Goal: Find specific page/section: Find specific page/section

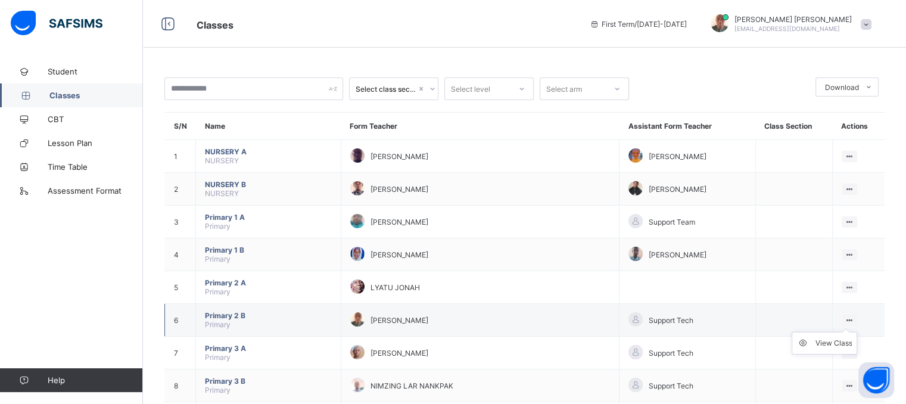
click at [856, 332] on ul "View Class" at bounding box center [823, 343] width 65 height 23
click at [854, 320] on icon at bounding box center [849, 320] width 10 height 9
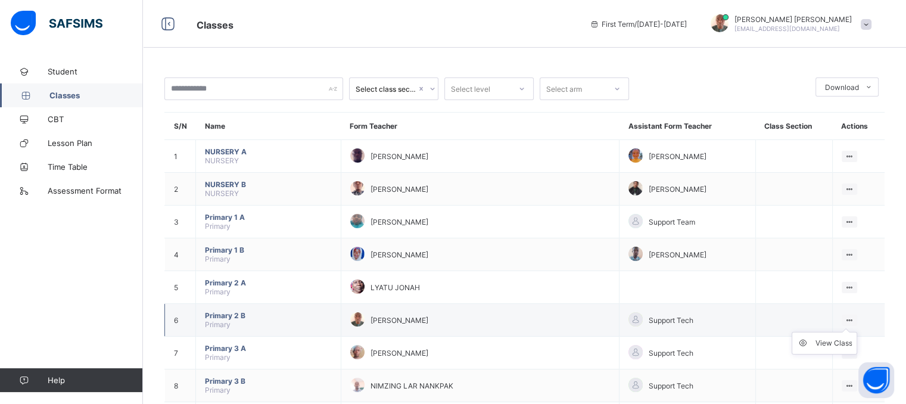
click at [854, 320] on icon at bounding box center [849, 320] width 10 height 9
click at [853, 318] on icon at bounding box center [849, 320] width 10 height 9
click at [853, 320] on icon at bounding box center [849, 320] width 10 height 9
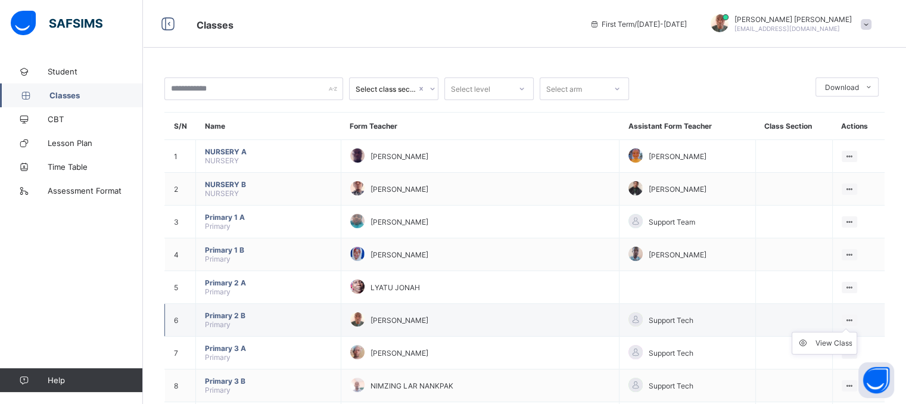
click at [853, 320] on icon at bounding box center [849, 320] width 10 height 9
click at [856, 323] on div "View Class" at bounding box center [849, 319] width 16 height 11
click at [807, 338] on ul "View Class" at bounding box center [823, 343] width 65 height 23
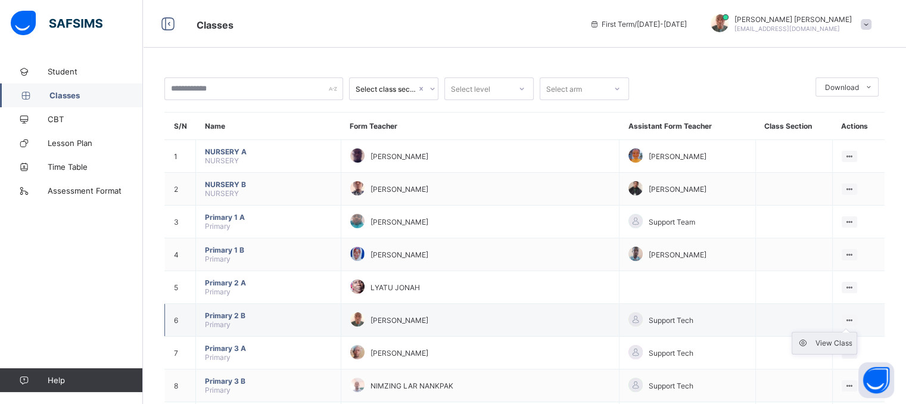
click at [806, 341] on icon at bounding box center [806, 343] width 18 height 12
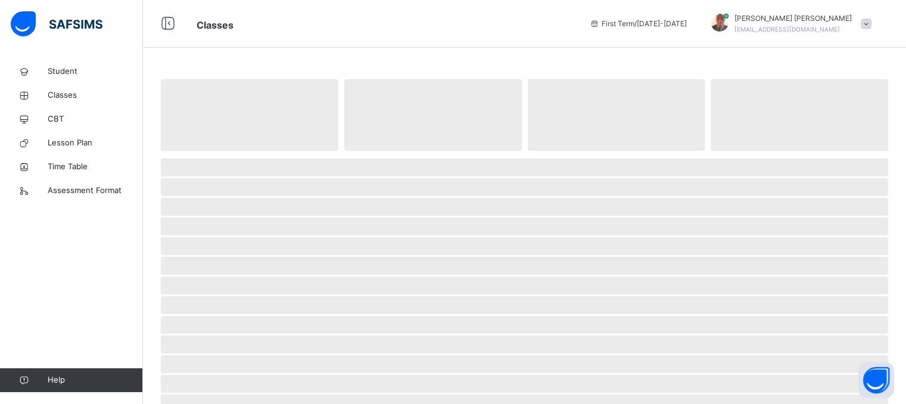
click at [806, 341] on span "‌" at bounding box center [524, 344] width 727 height 18
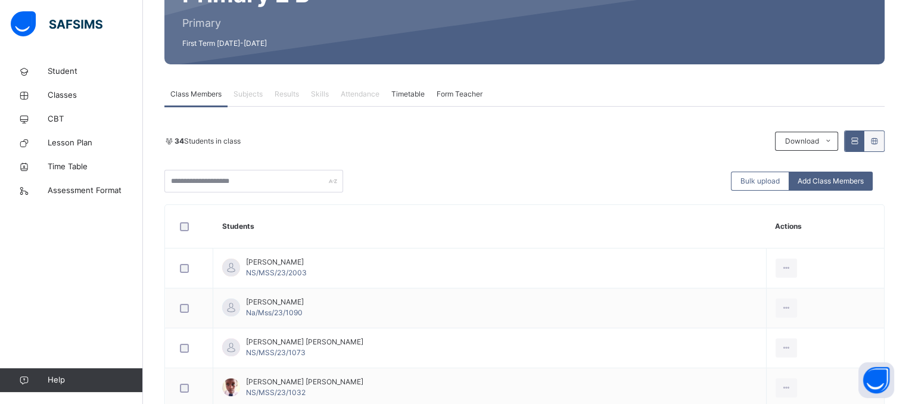
scroll to position [143, 0]
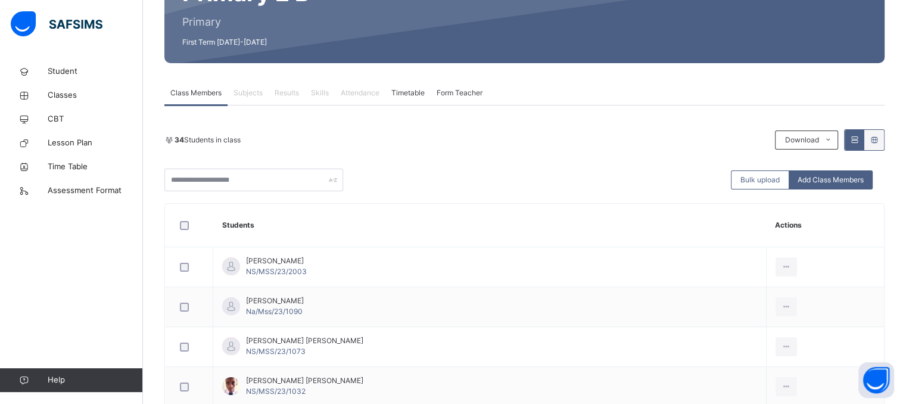
click at [358, 89] on span "Attendance" at bounding box center [360, 93] width 39 height 11
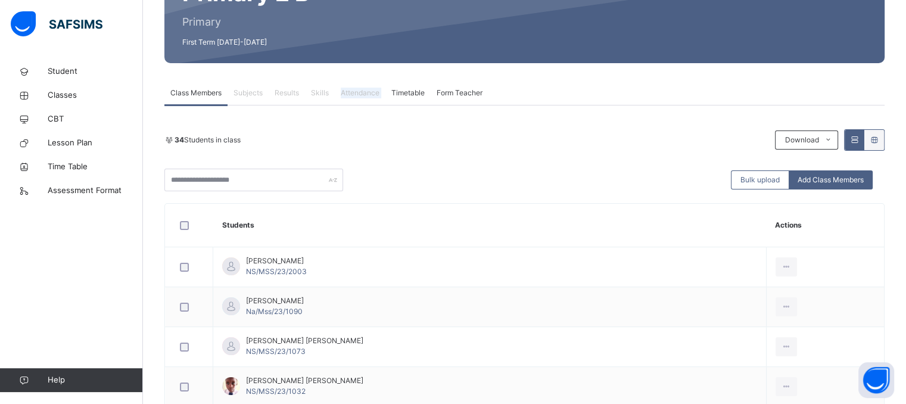
click at [358, 89] on span "Attendance" at bounding box center [360, 93] width 39 height 11
click at [360, 93] on span "Attendance" at bounding box center [360, 93] width 39 height 11
click at [367, 93] on span "Attendance" at bounding box center [360, 93] width 39 height 11
click at [364, 89] on span "Attendance" at bounding box center [360, 93] width 39 height 11
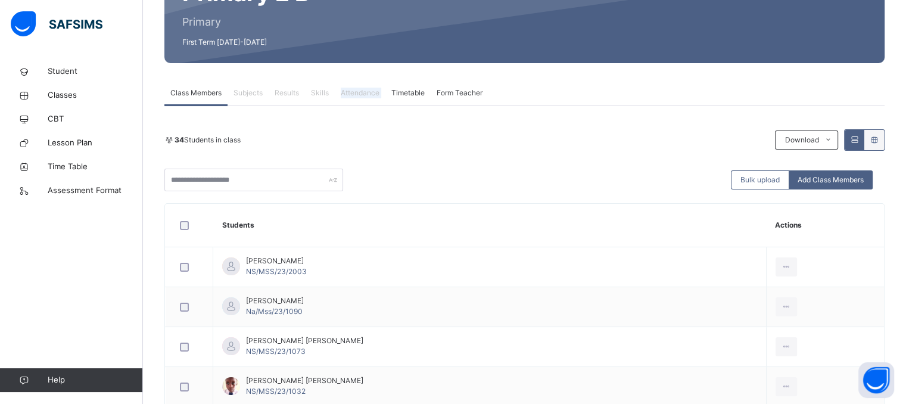
click at [364, 89] on span "Attendance" at bounding box center [360, 93] width 39 height 11
click at [362, 89] on span "Attendance" at bounding box center [360, 93] width 39 height 11
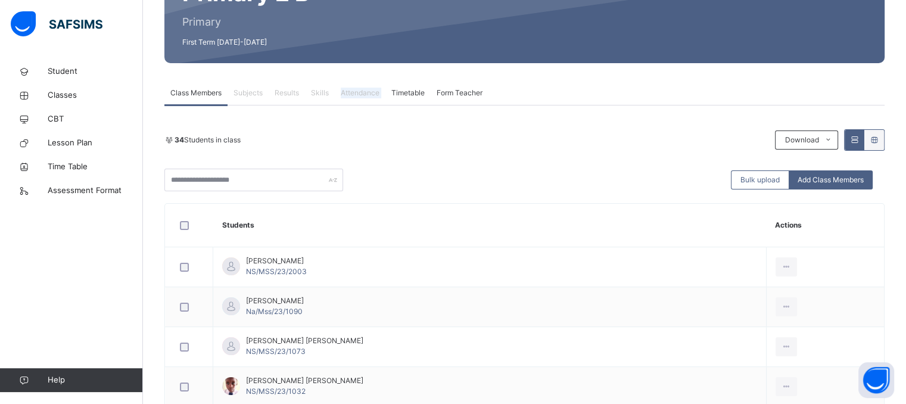
click at [362, 89] on span "Attendance" at bounding box center [360, 93] width 39 height 11
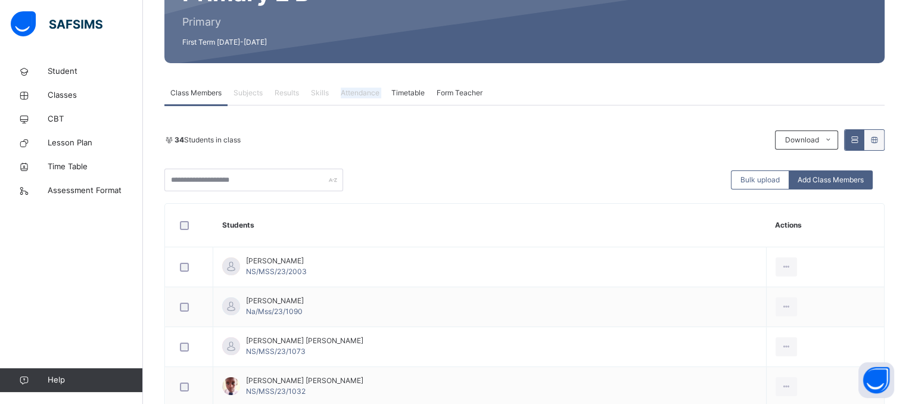
click at [362, 89] on span "Attendance" at bounding box center [360, 93] width 39 height 11
click at [364, 90] on span "Attendance" at bounding box center [360, 93] width 39 height 11
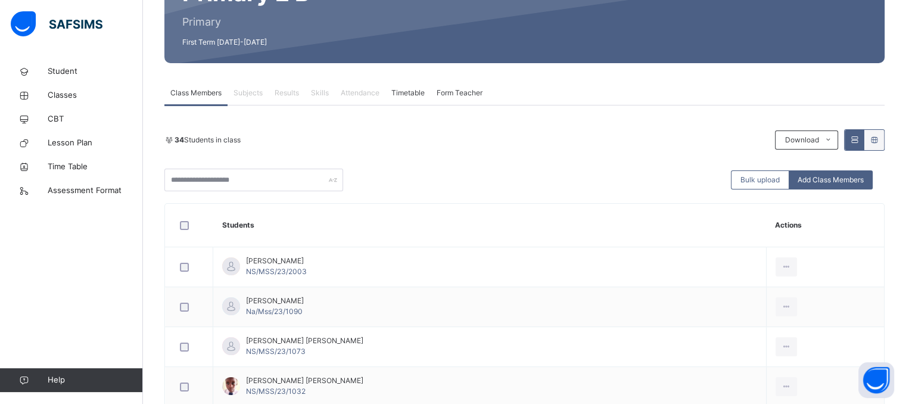
click at [361, 92] on span "Attendance" at bounding box center [360, 93] width 39 height 11
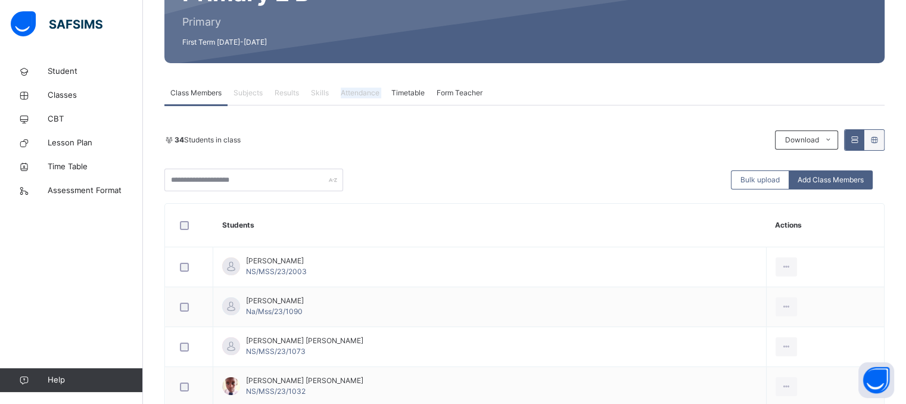
click at [361, 92] on span "Attendance" at bounding box center [360, 93] width 39 height 11
click at [357, 92] on span "Attendance" at bounding box center [360, 93] width 39 height 11
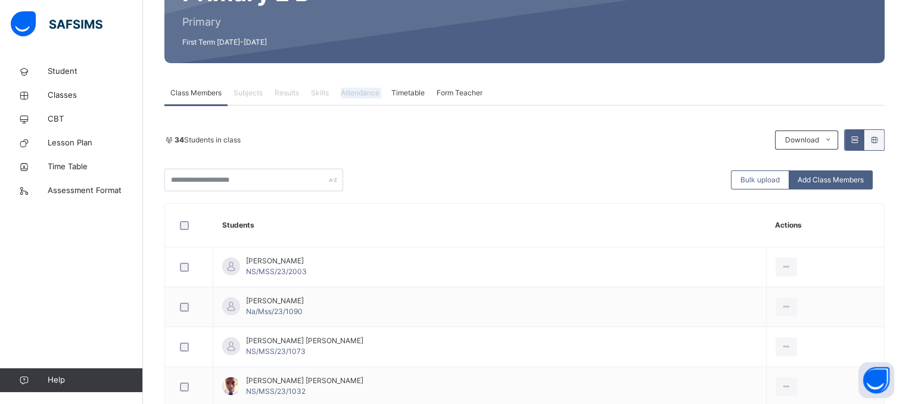
click at [357, 92] on span "Attendance" at bounding box center [360, 93] width 39 height 11
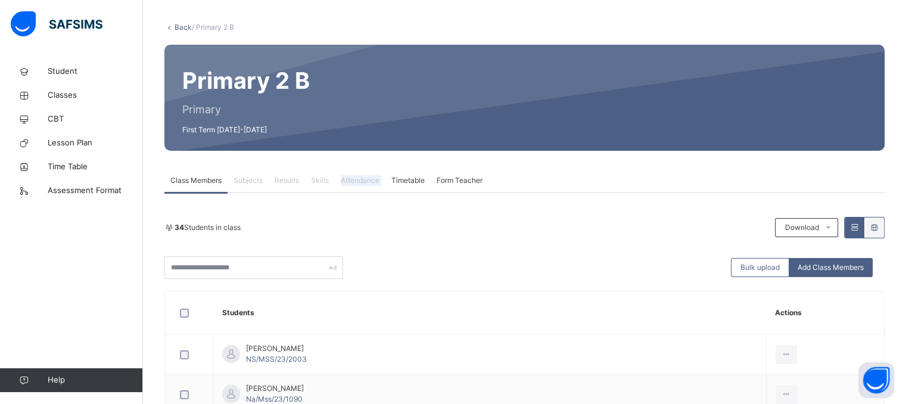
scroll to position [32, 0]
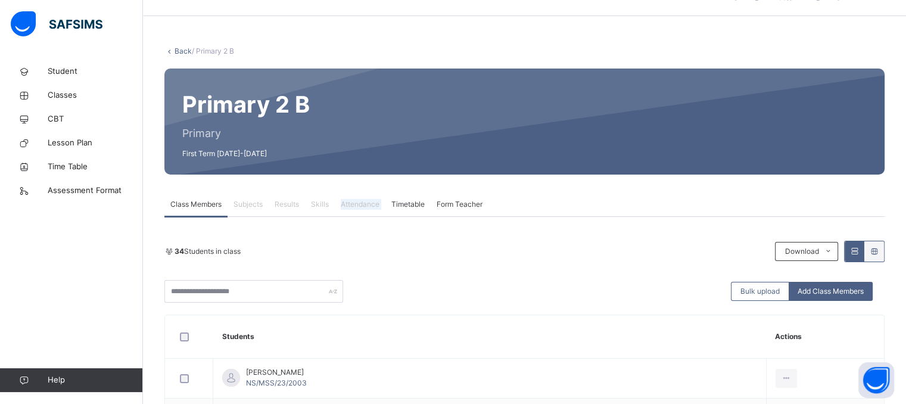
click at [366, 201] on span "Attendance" at bounding box center [360, 204] width 39 height 11
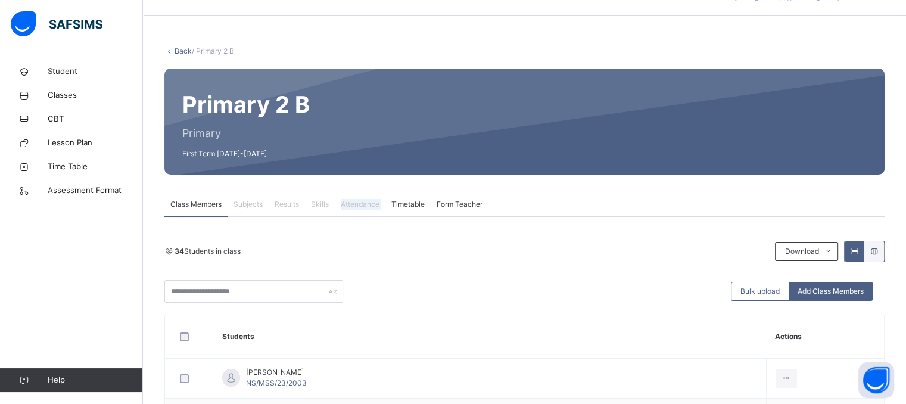
click at [366, 201] on span "Attendance" at bounding box center [360, 204] width 39 height 11
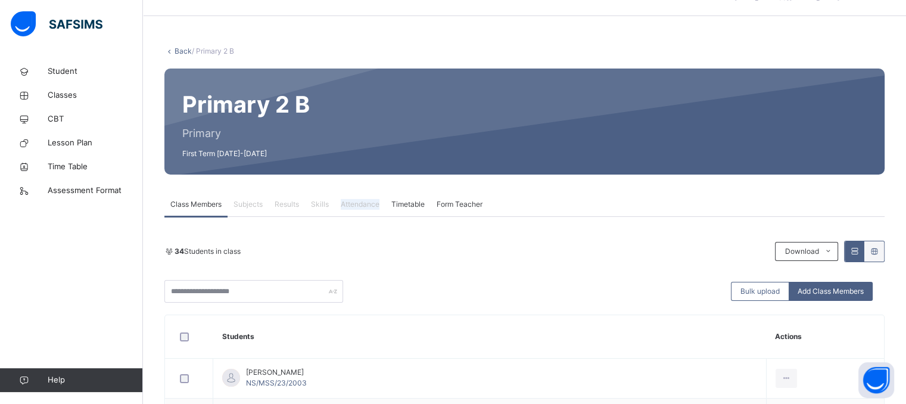
click at [366, 201] on span "Attendance" at bounding box center [360, 204] width 39 height 11
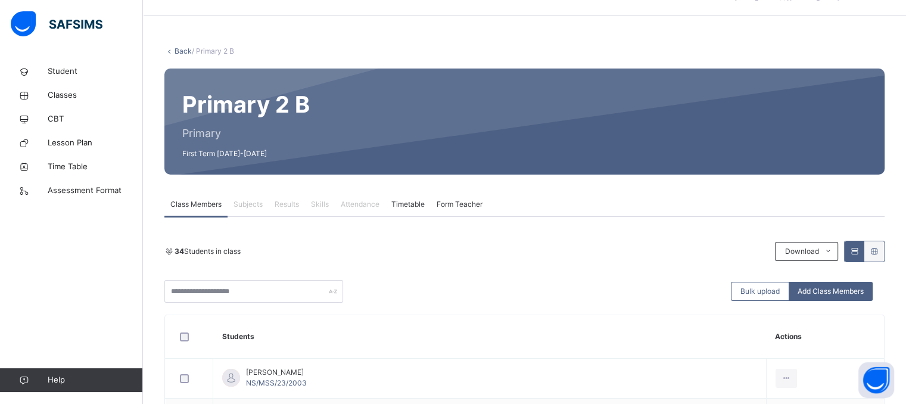
click at [361, 202] on span "Attendance" at bounding box center [360, 204] width 39 height 11
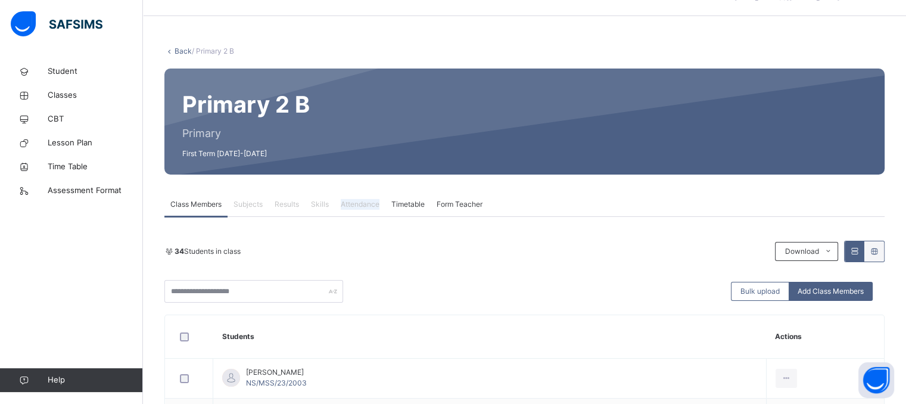
drag, startPoint x: 361, startPoint y: 202, endPoint x: 360, endPoint y: 209, distance: 6.6
click at [360, 209] on div "Attendance" at bounding box center [360, 204] width 51 height 24
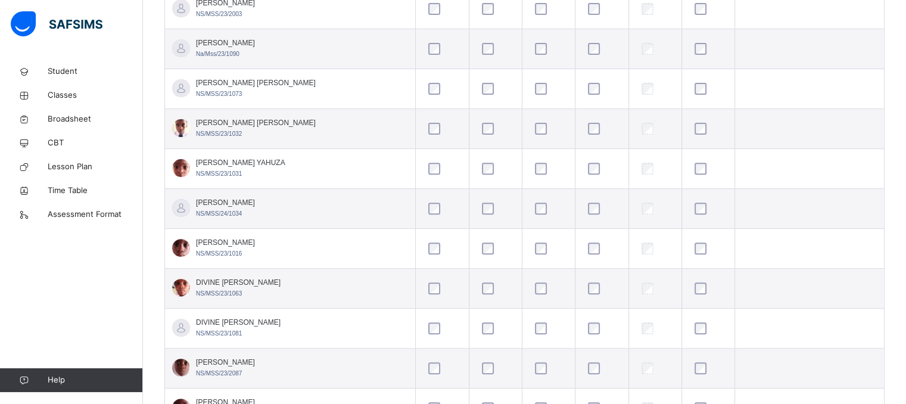
scroll to position [374, 0]
